Goal: Transaction & Acquisition: Purchase product/service

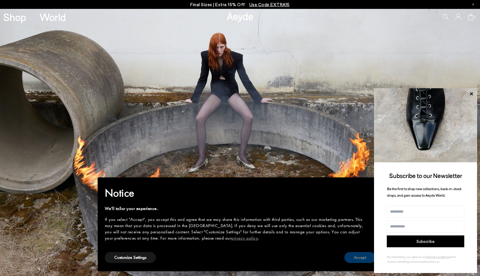
click at [361, 258] on button "Accept" at bounding box center [359, 257] width 31 height 11
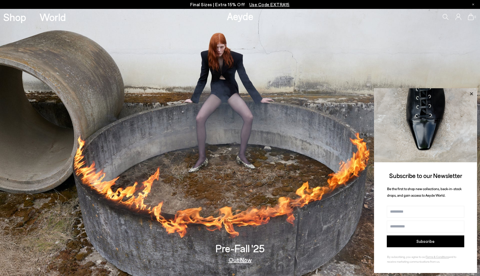
click at [469, 93] on icon at bounding box center [471, 94] width 8 height 8
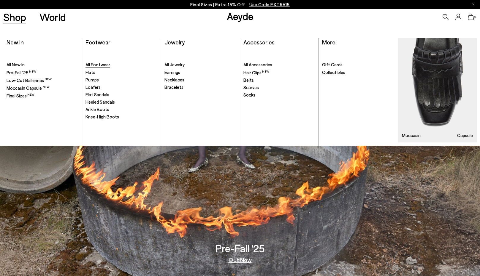
click at [97, 64] on span "All Footwear" at bounding box center [97, 64] width 25 height 5
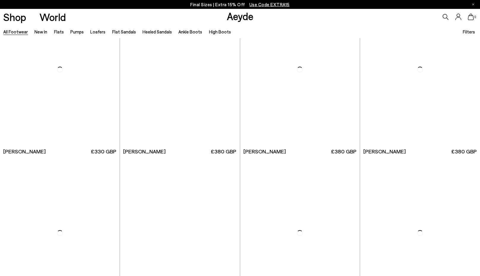
scroll to position [771, 0]
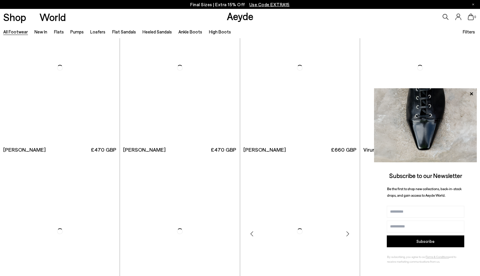
scroll to position [2076, 0]
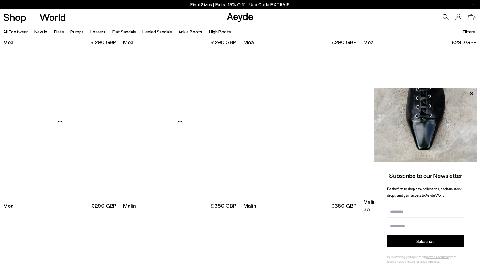
scroll to position [2936, 0]
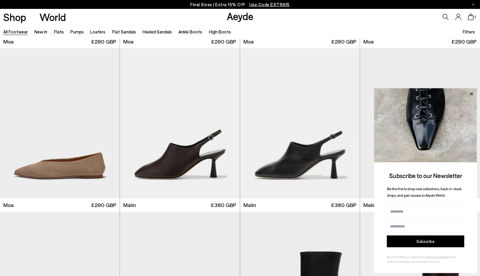
click at [472, 94] on icon at bounding box center [470, 93] width 3 height 3
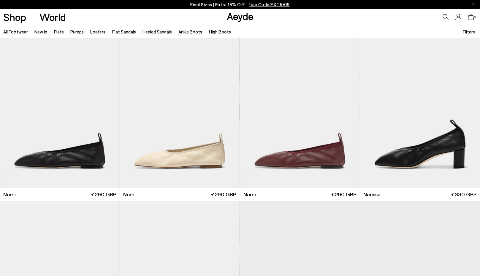
scroll to position [178, 0]
